Goal: Information Seeking & Learning: Learn about a topic

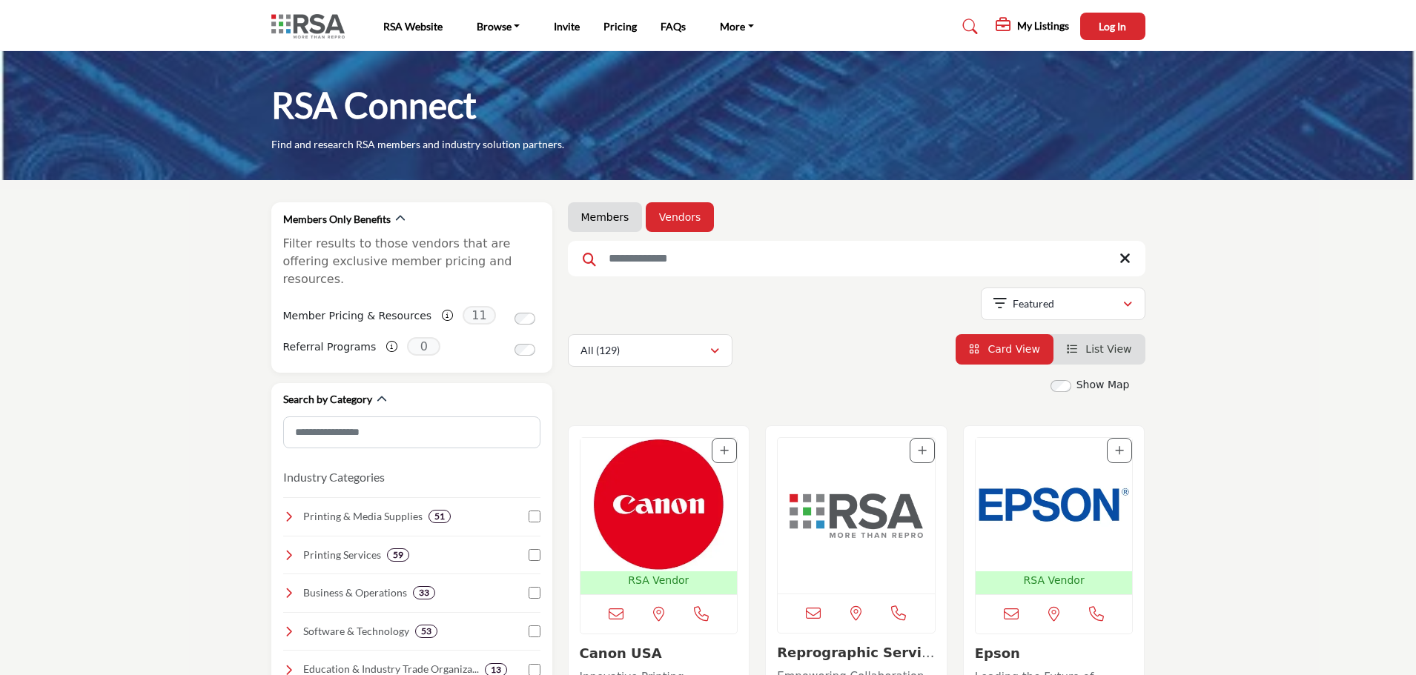
click at [608, 217] on link "Members" at bounding box center [605, 217] width 48 height 15
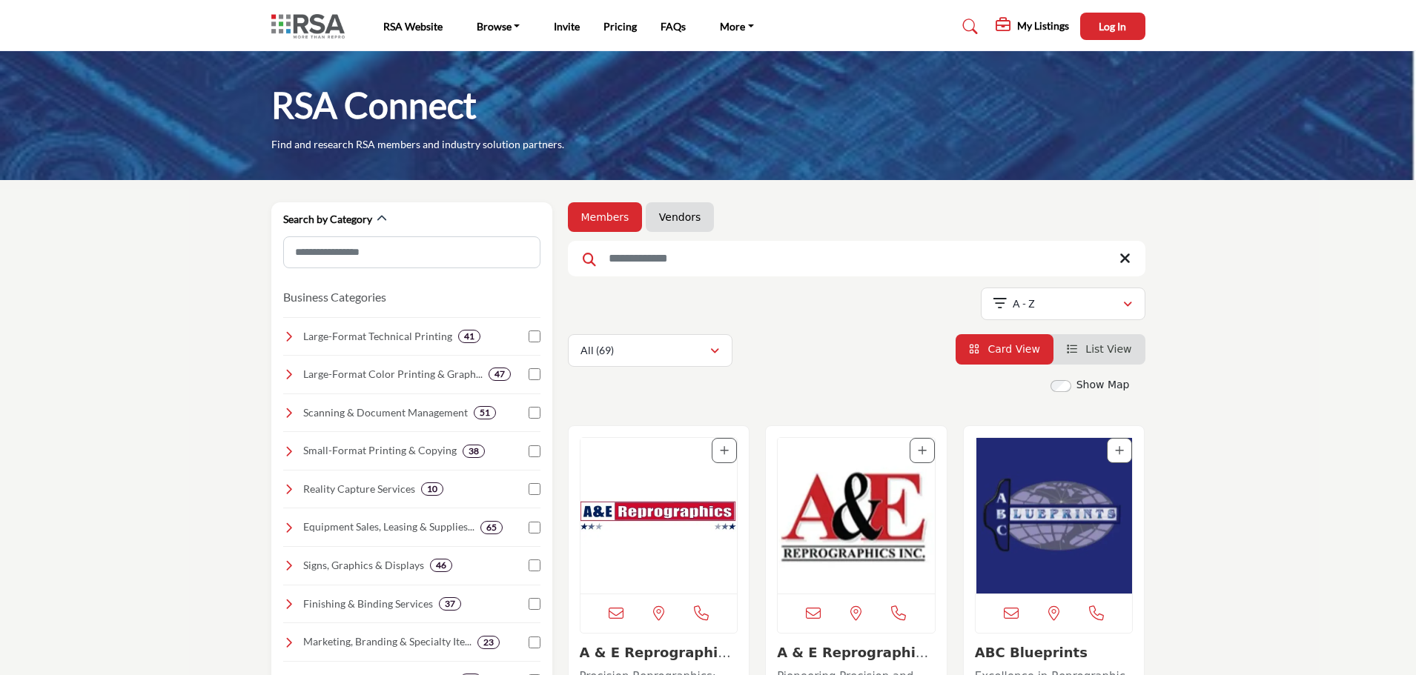
click at [669, 214] on link "Vendors" at bounding box center [680, 217] width 42 height 15
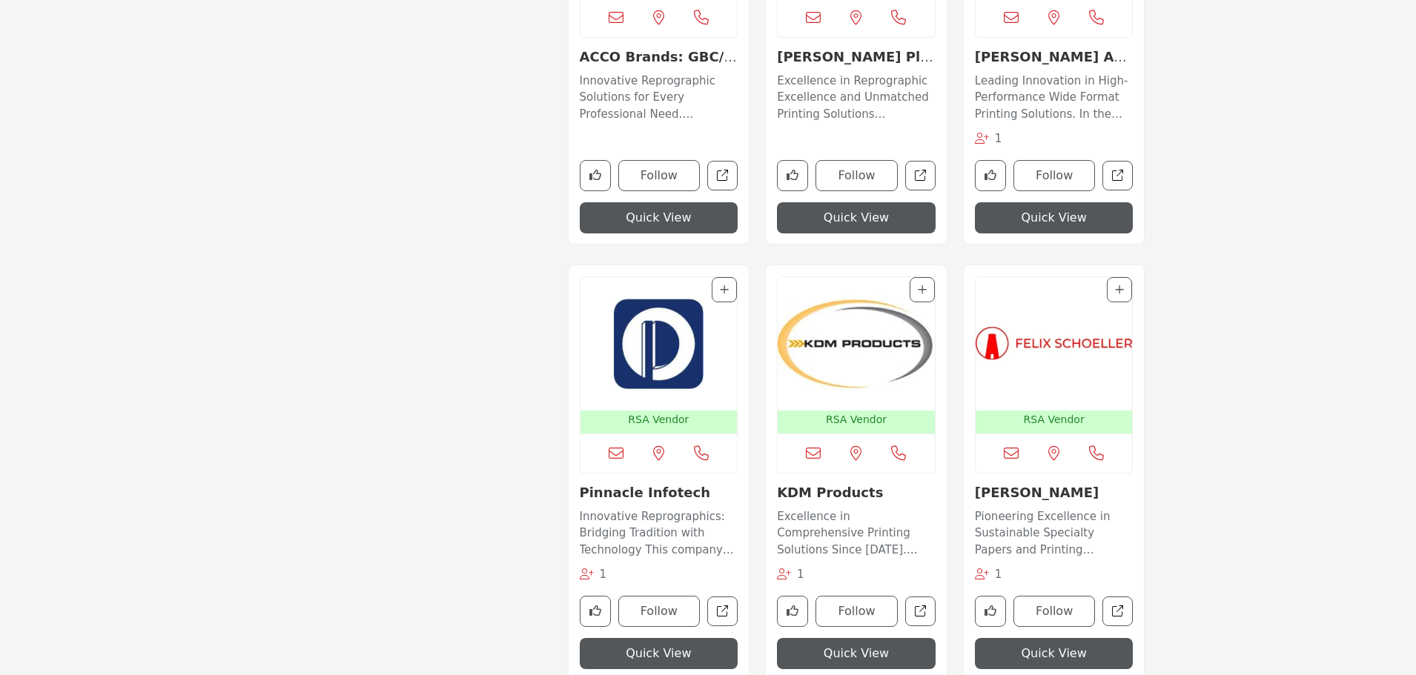
scroll to position [2298, 0]
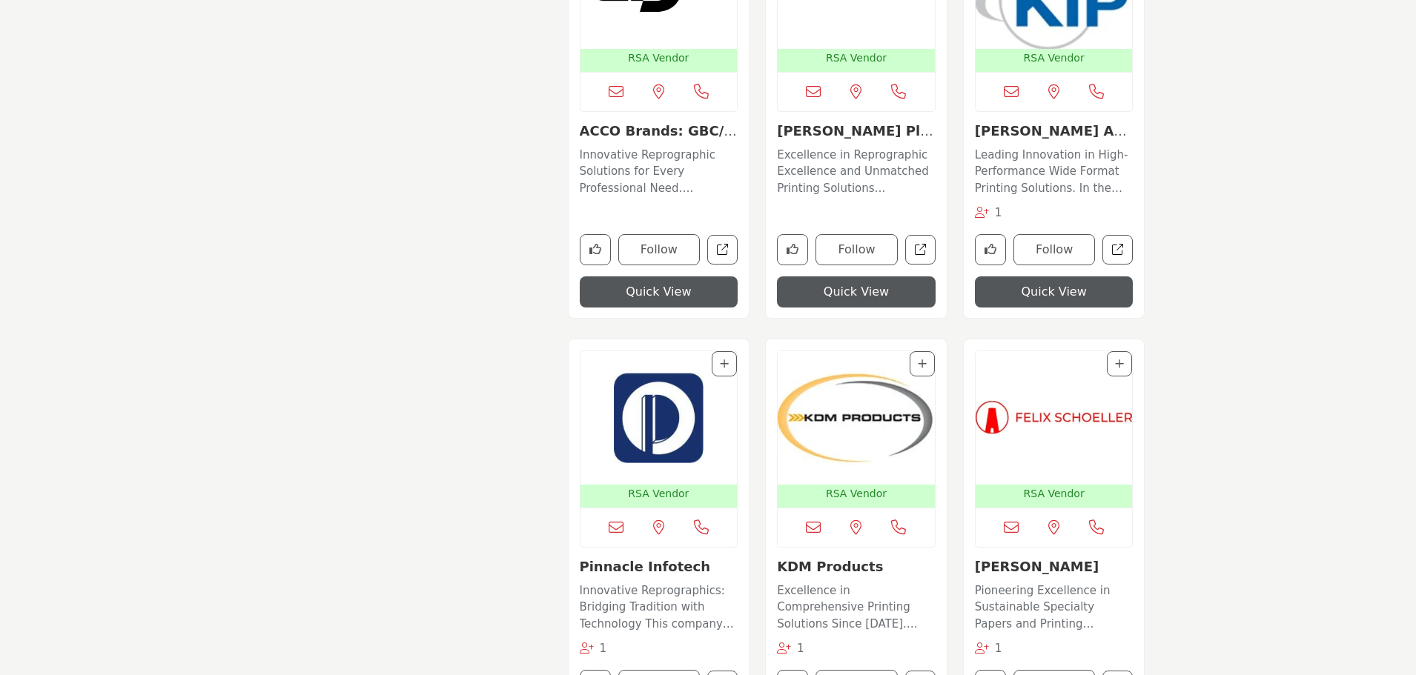
click at [640, 408] on img "Open Listing in new tab" at bounding box center [658, 417] width 157 height 133
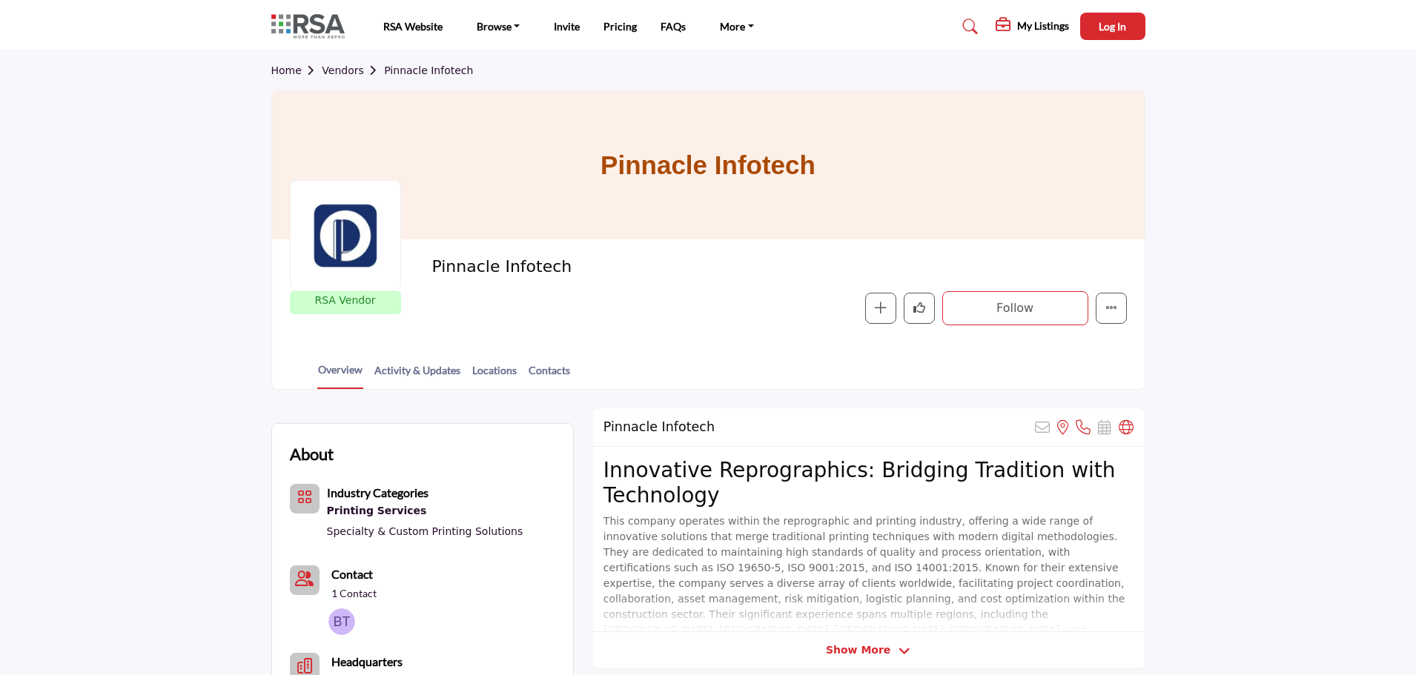
click at [1105, 29] on span "Log In" at bounding box center [1111, 26] width 27 height 13
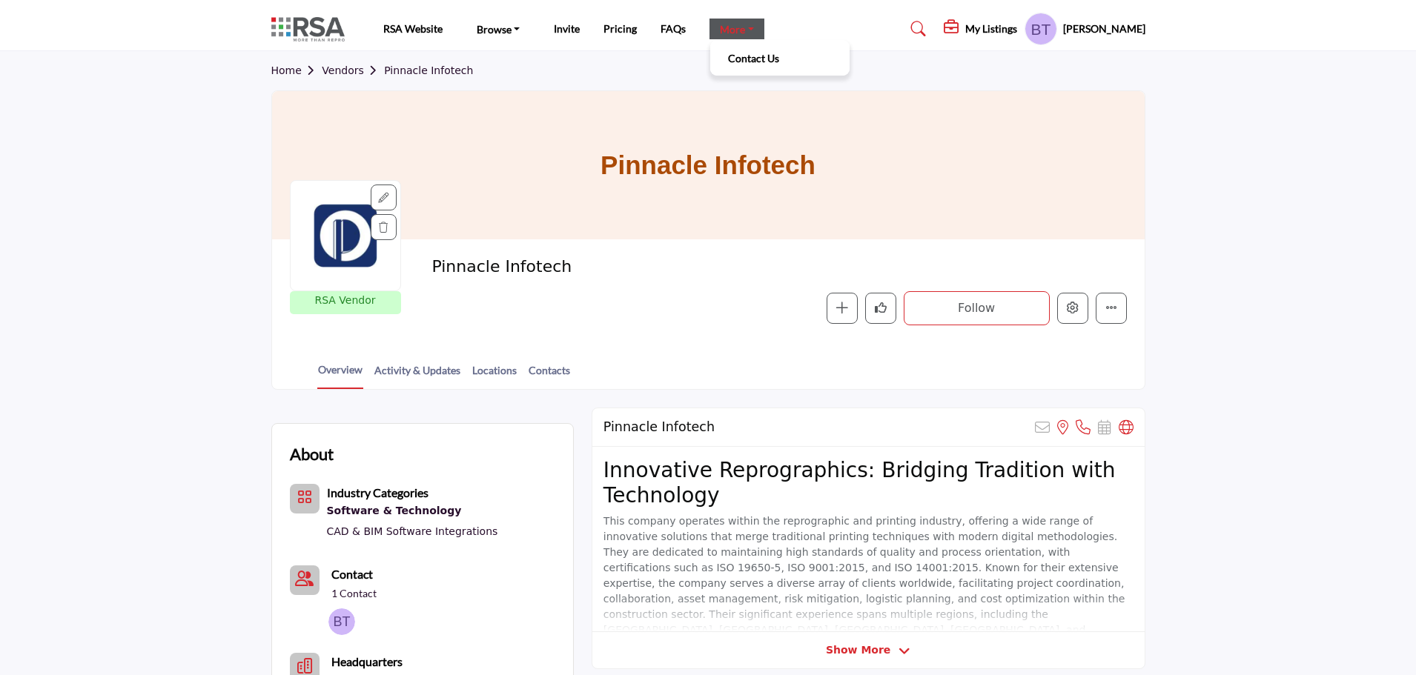
click at [749, 28] on link "More" at bounding box center [736, 29] width 55 height 21
click at [1105, 308] on icon "More details" at bounding box center [1111, 308] width 12 height 12
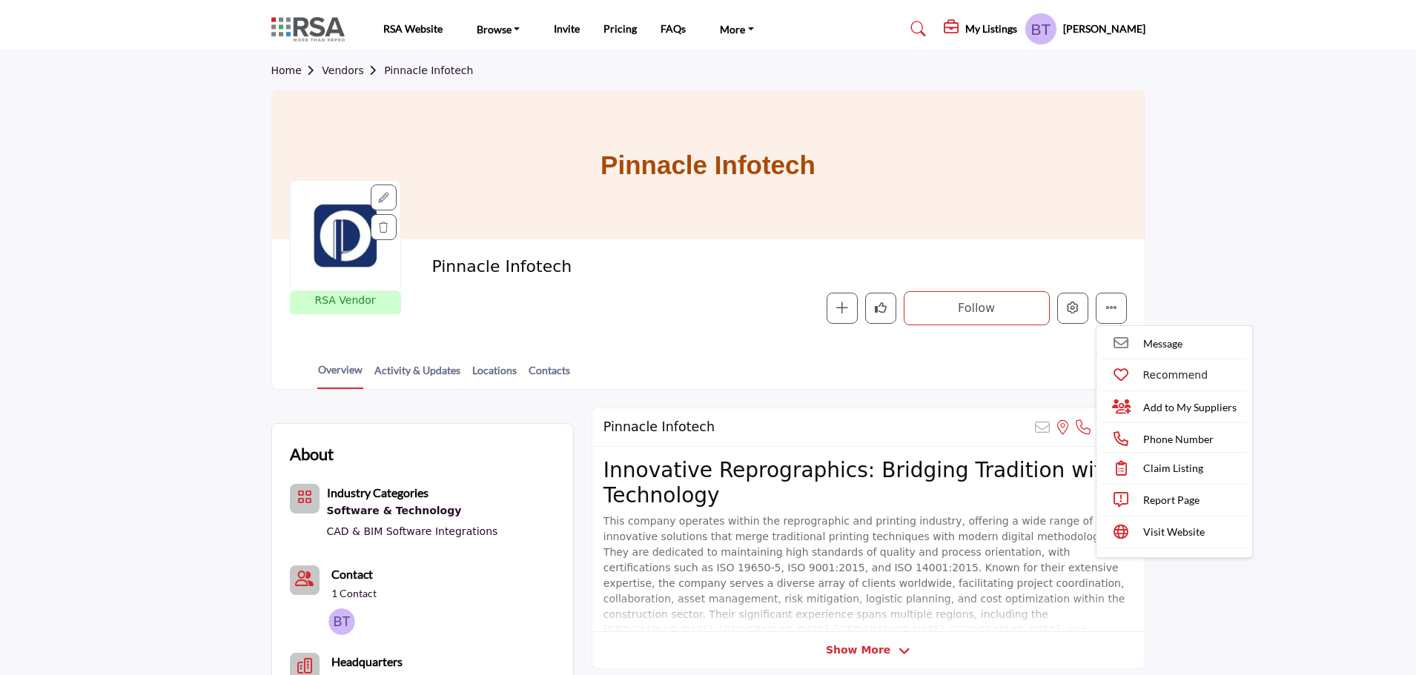
click at [1247, 232] on section "Home Vendors Pinnacle Infotech Pinnacle Infotech RSA Vendor RSA Vendors are bus…" at bounding box center [708, 220] width 1416 height 339
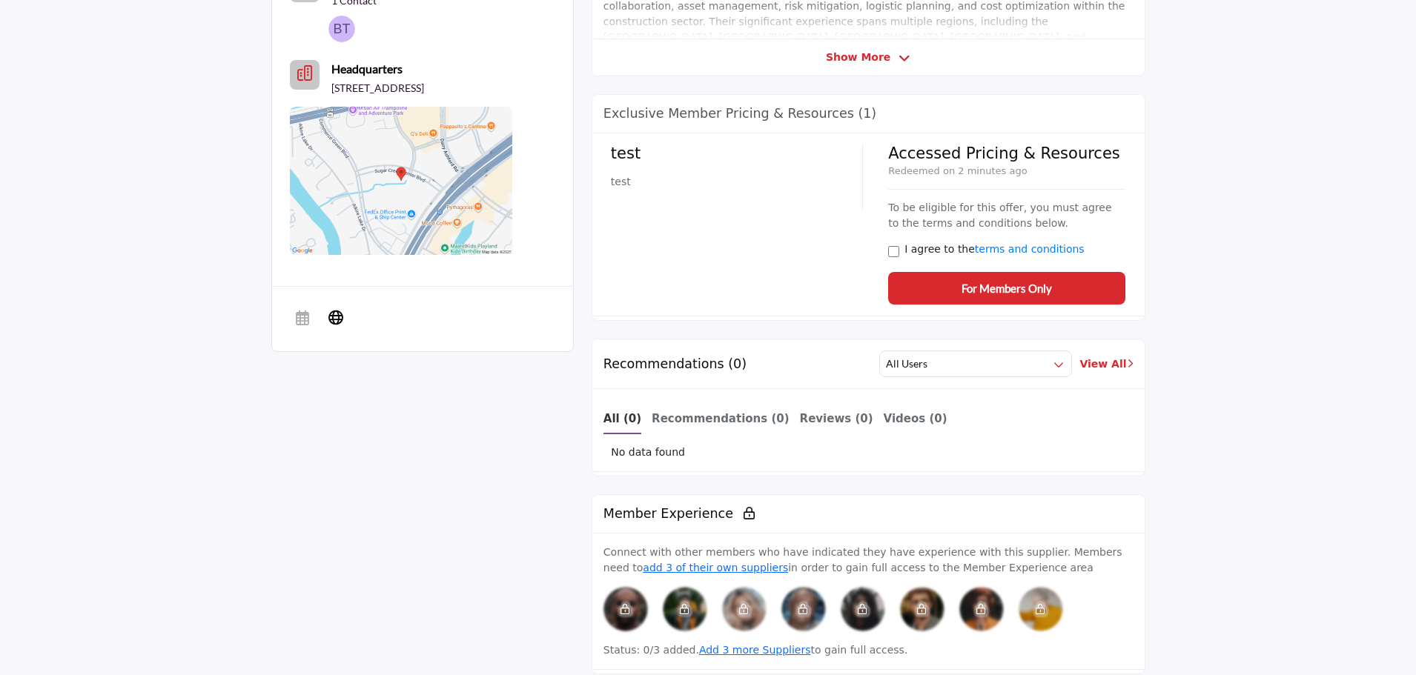
scroll to position [741, 0]
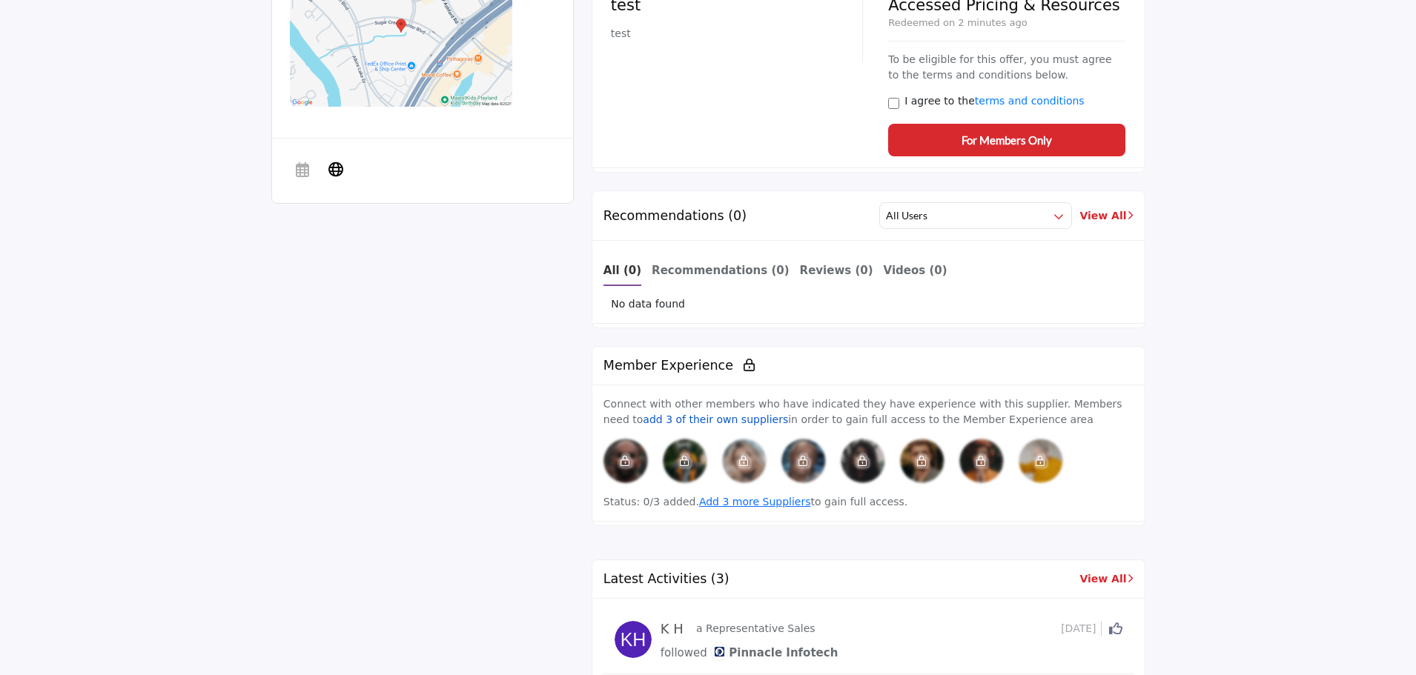
click at [788, 414] on link "add 3 of their own suppliers" at bounding box center [715, 420] width 145 height 12
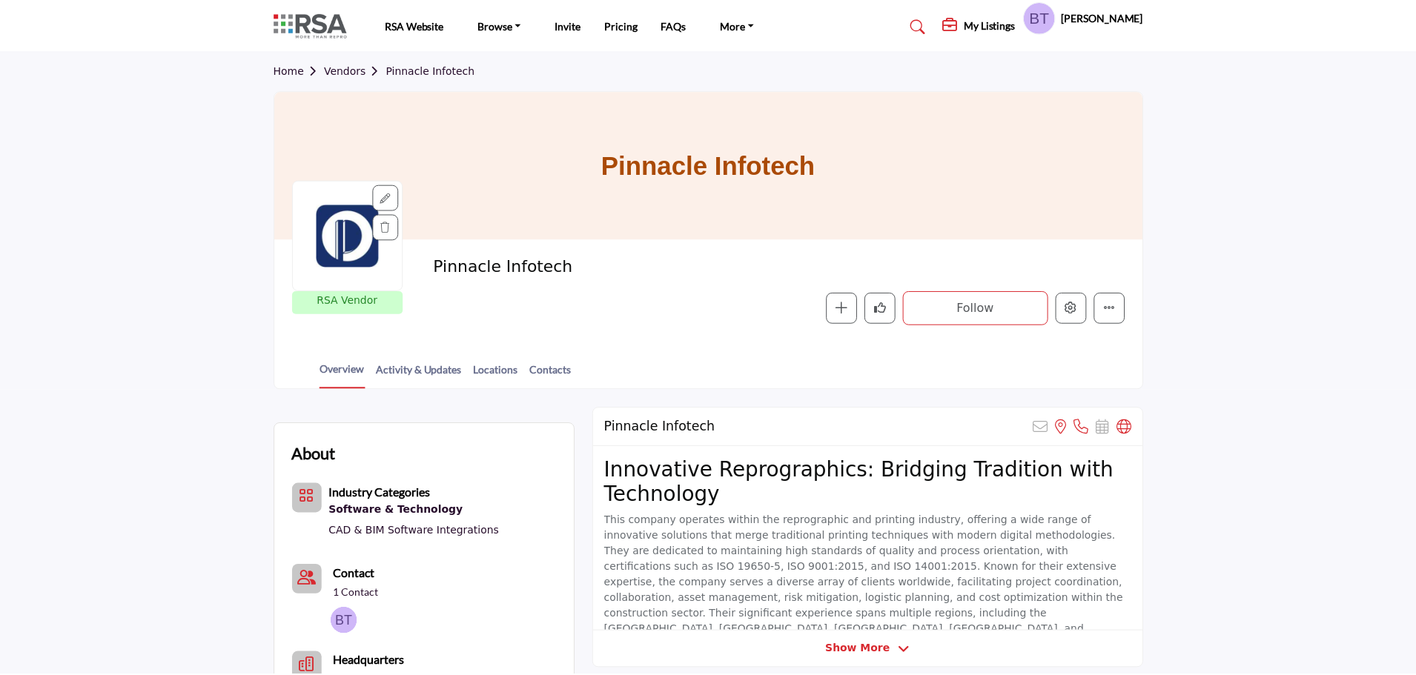
scroll to position [741, 0]
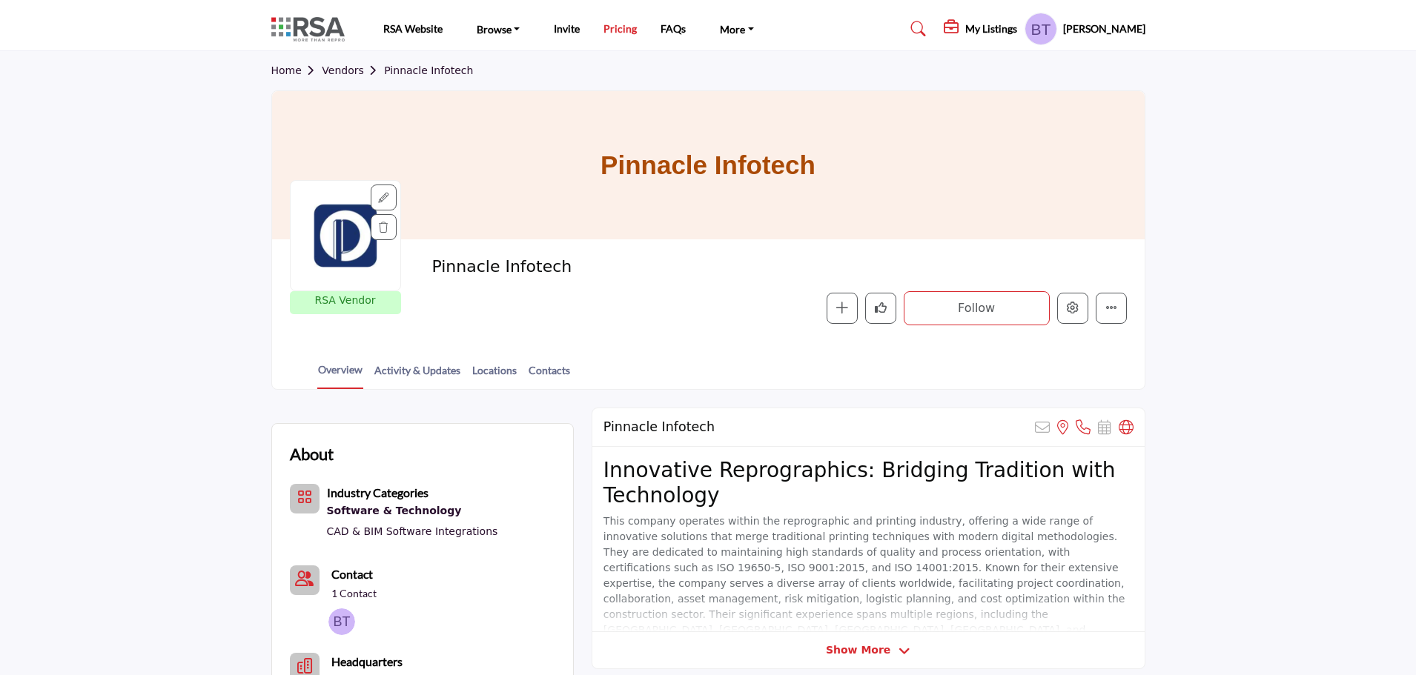
click at [626, 26] on link "Pricing" at bounding box center [619, 28] width 33 height 13
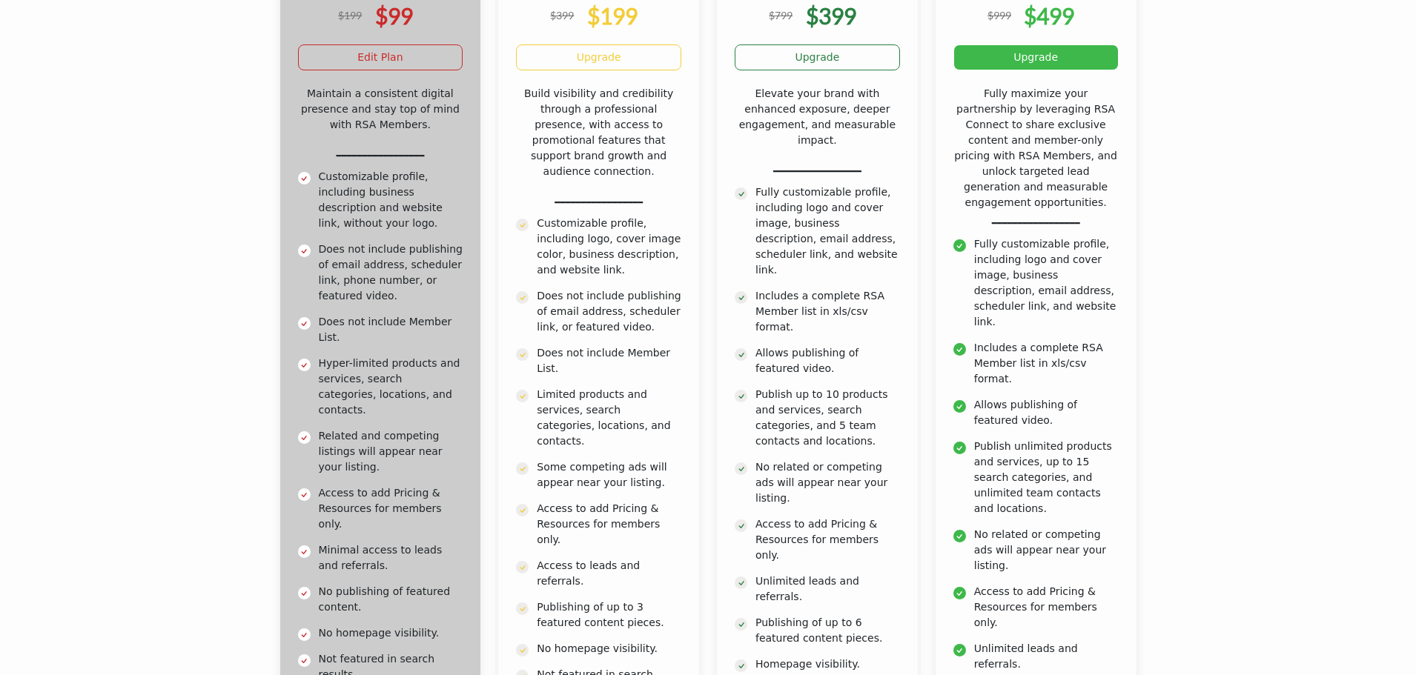
scroll to position [445, 0]
